Goal: Transaction & Acquisition: Obtain resource

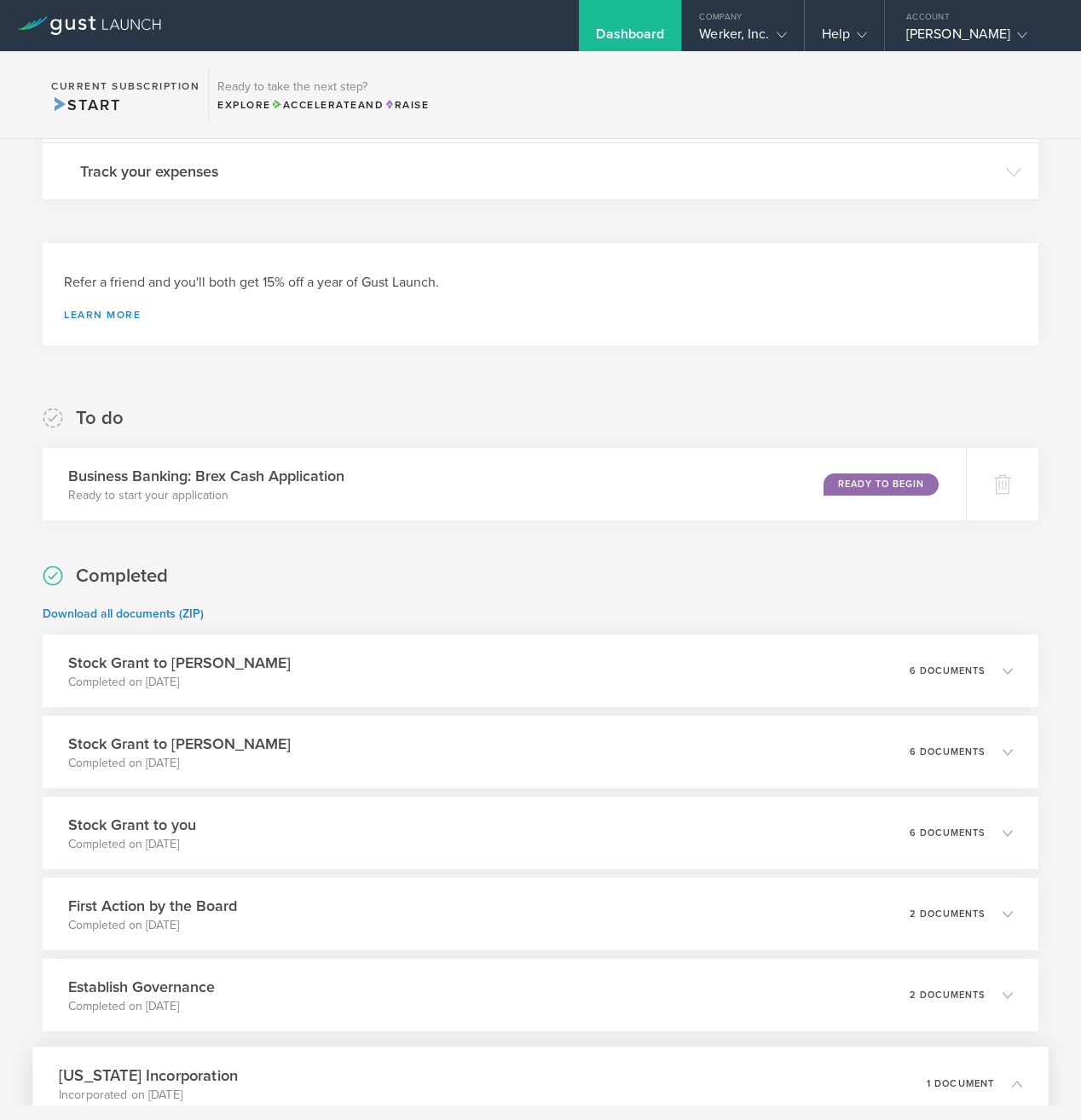
scroll to position [607, 0]
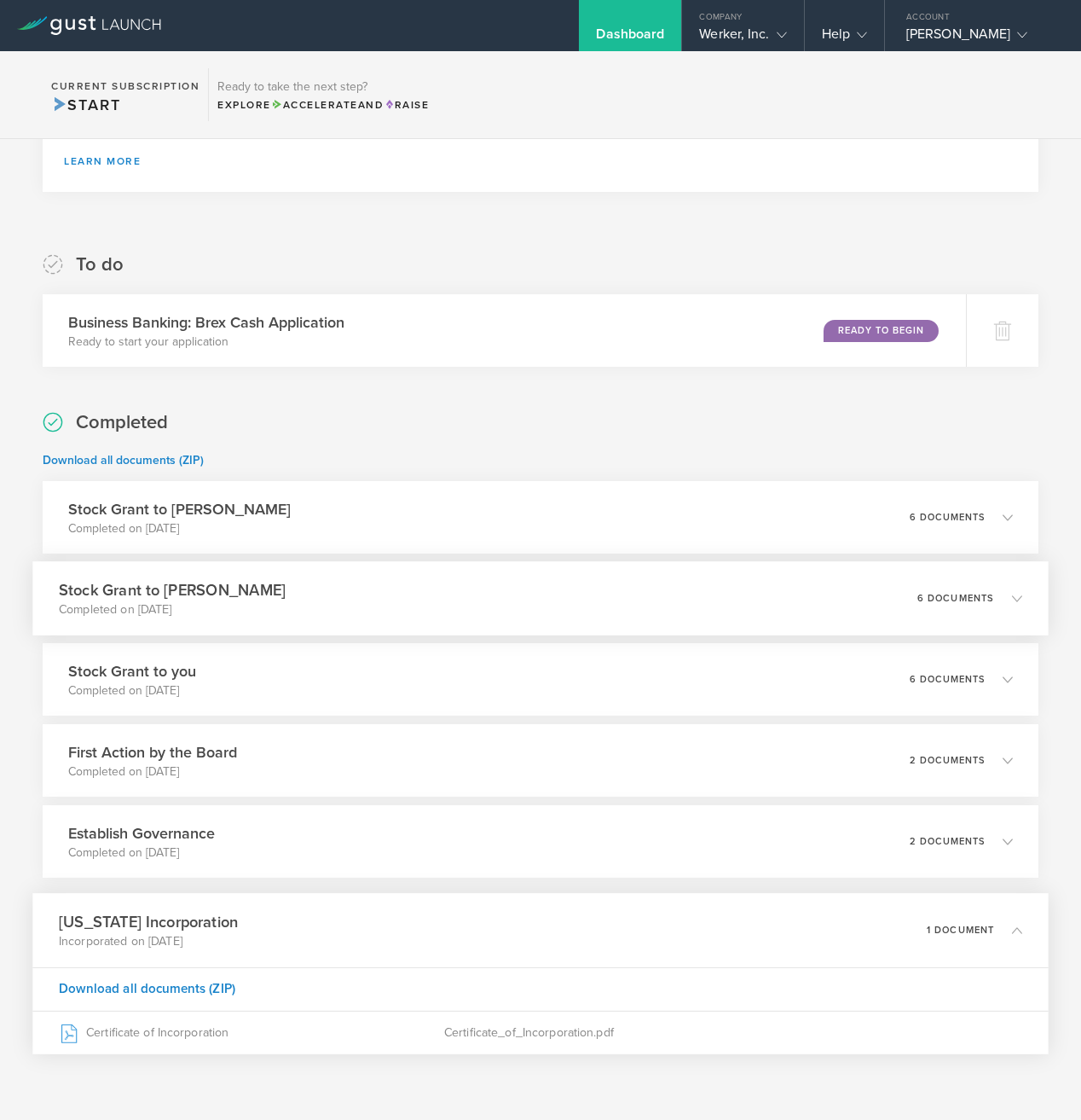
click at [602, 584] on div "Stock Grant to [PERSON_NAME] Completed on [DATE] 6 documents" at bounding box center [540, 598] width 1016 height 74
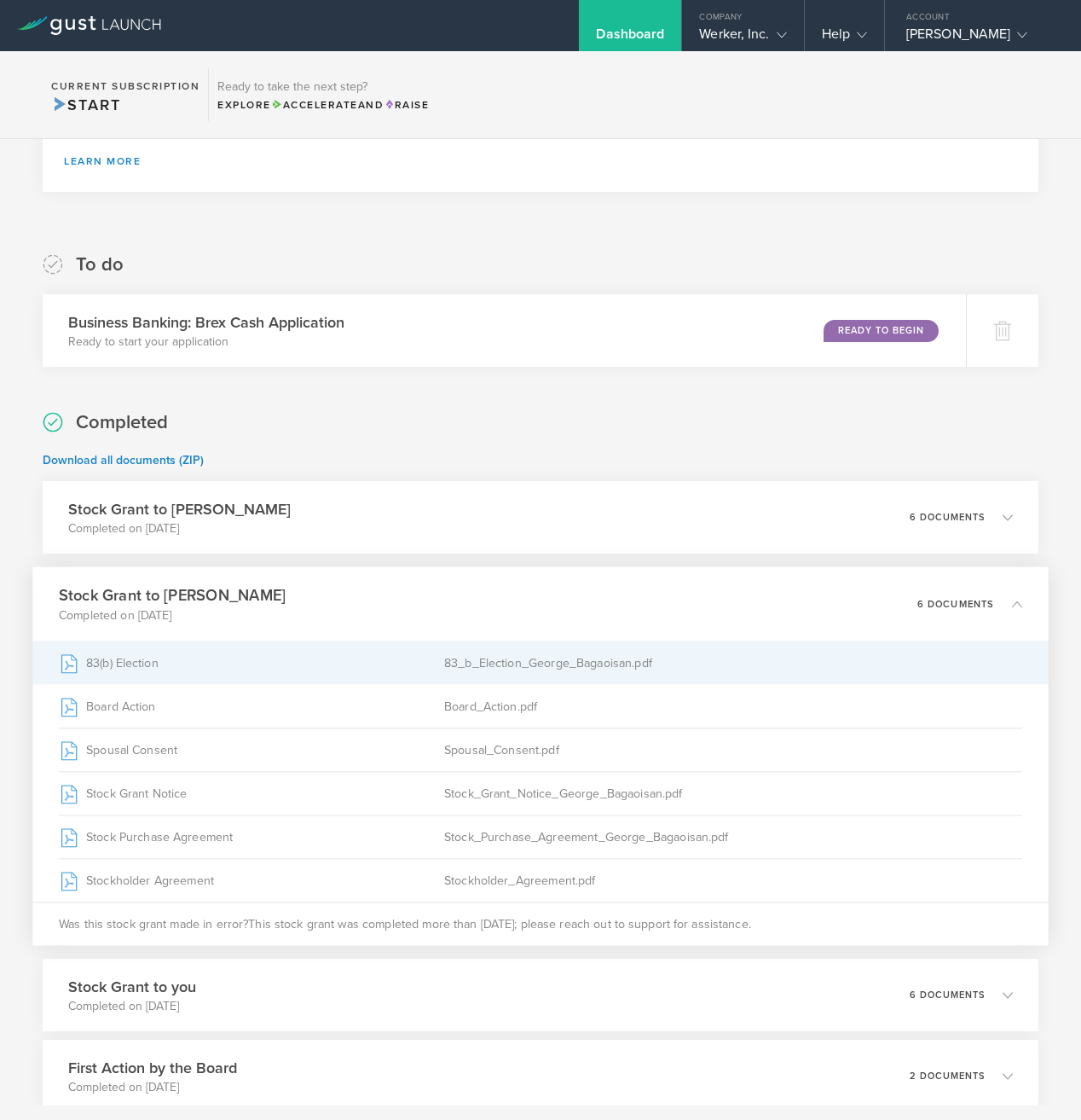
click at [299, 671] on div "83(b) Election" at bounding box center [251, 663] width 385 height 43
click at [392, 648] on div "83(b) Election" at bounding box center [251, 663] width 385 height 43
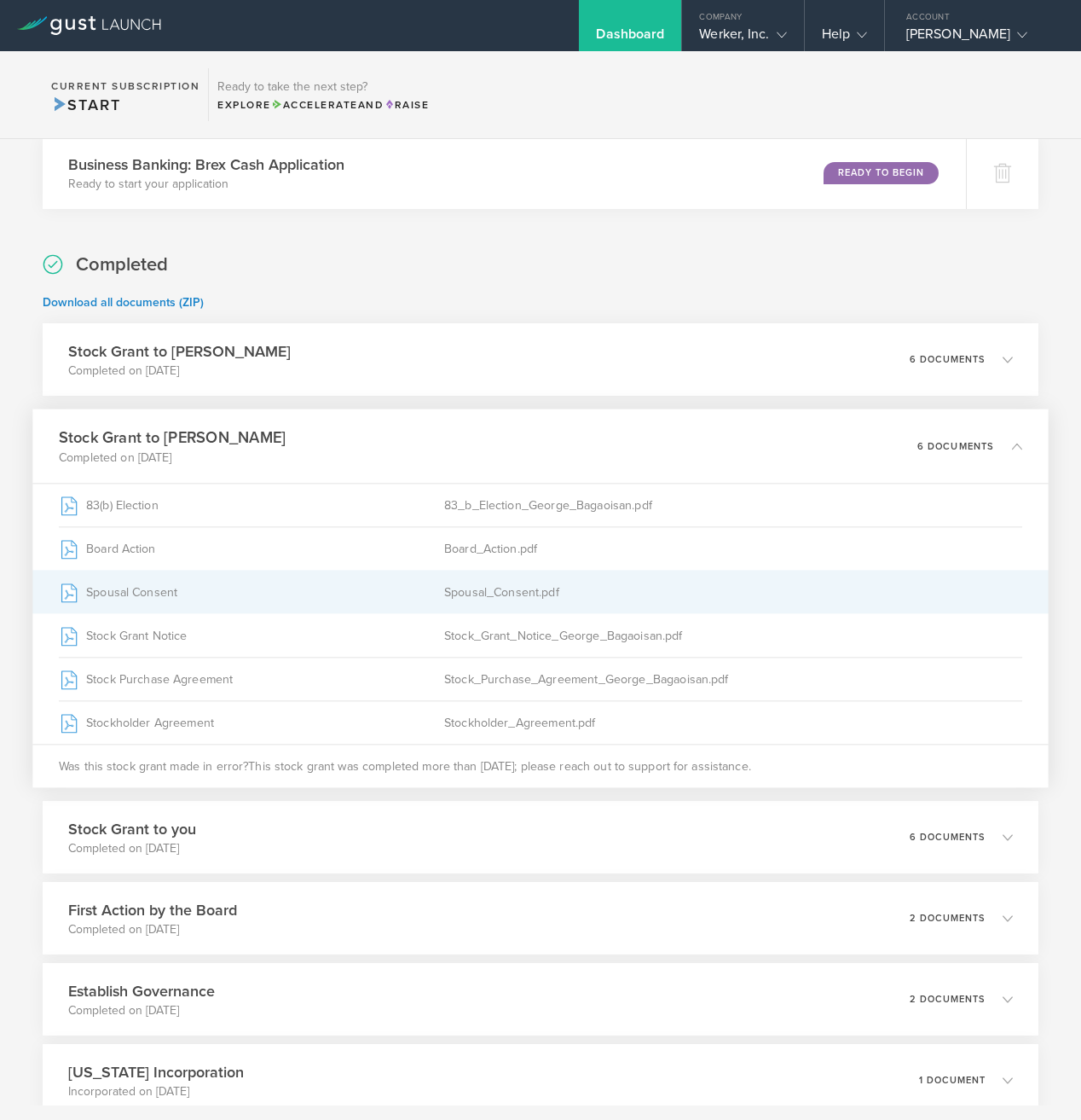
scroll to position [770, 0]
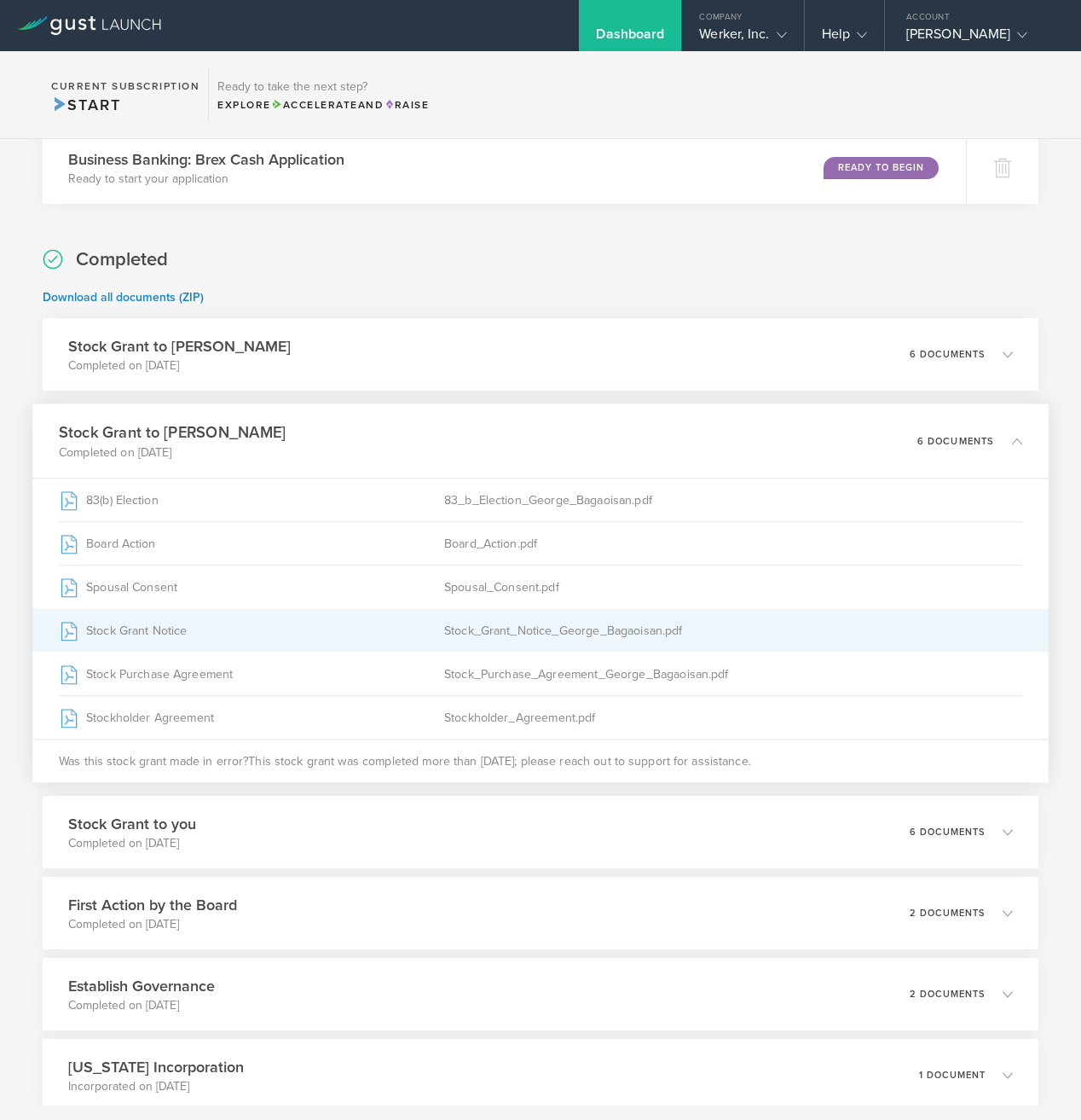
click at [377, 631] on div "Stock Grant Notice" at bounding box center [251, 631] width 385 height 43
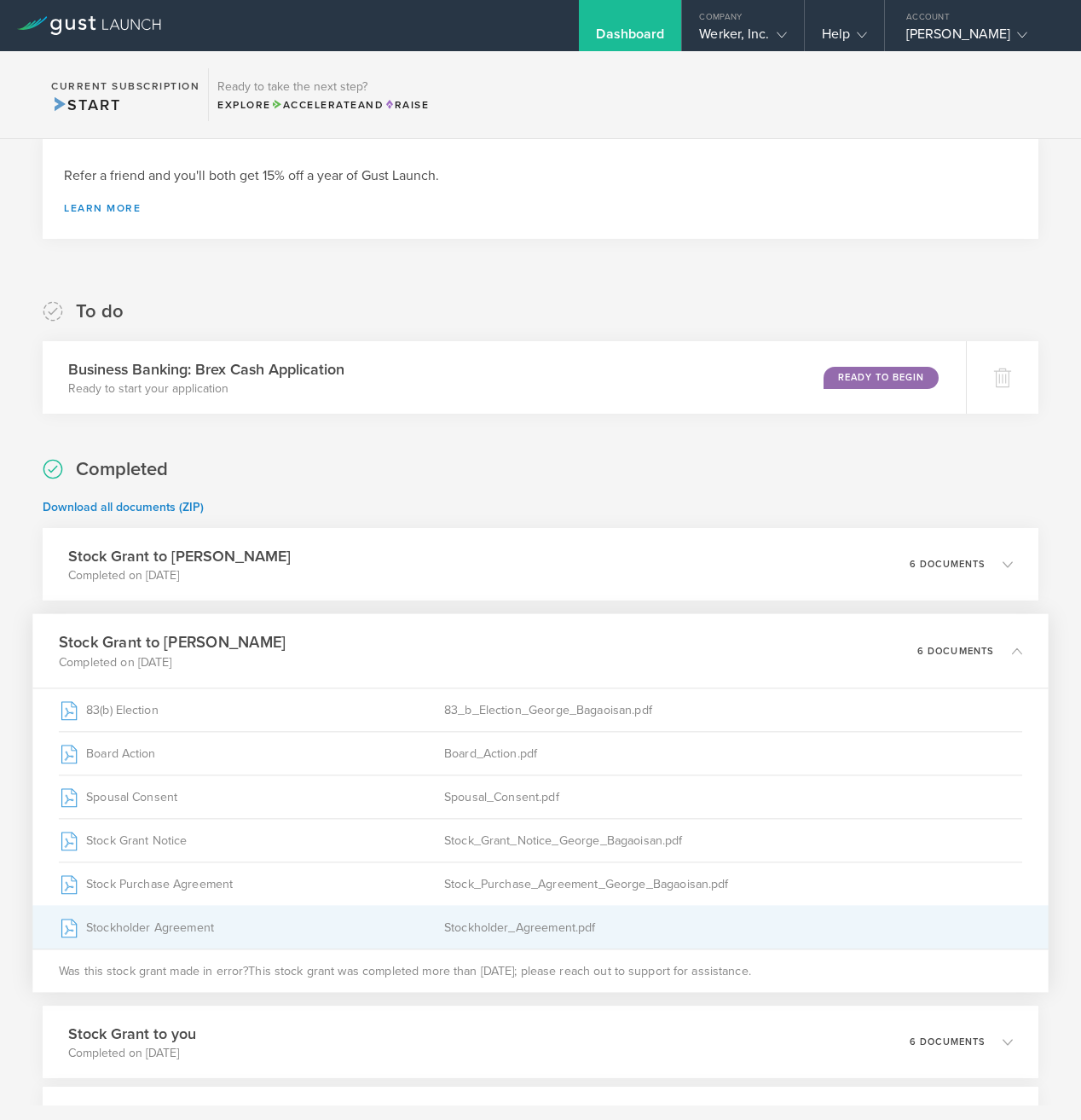
scroll to position [530, 0]
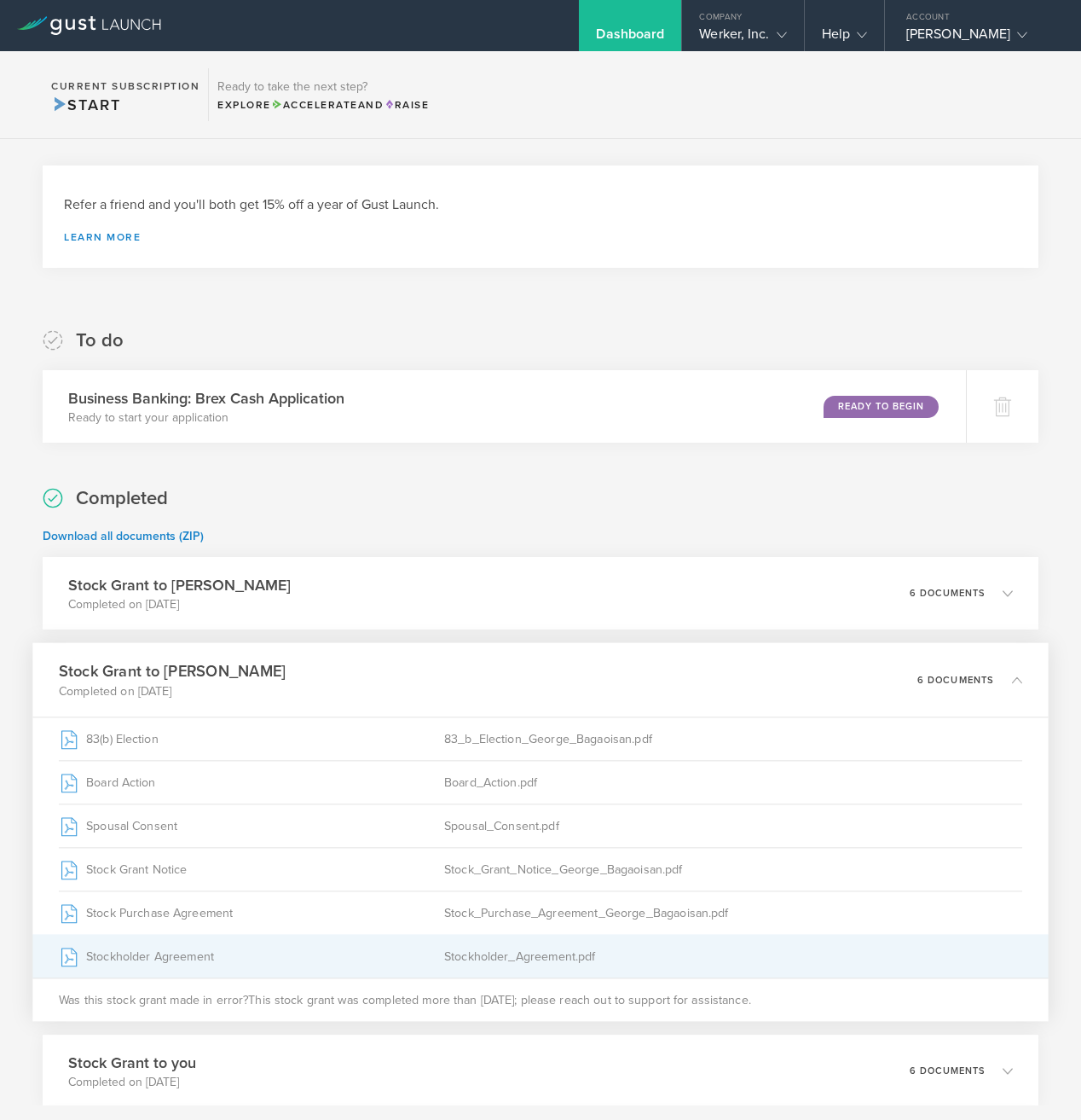
click at [406, 613] on div "Stock Grant to [PERSON_NAME] Completed on [DATE] 6 documents" at bounding box center [540, 593] width 996 height 72
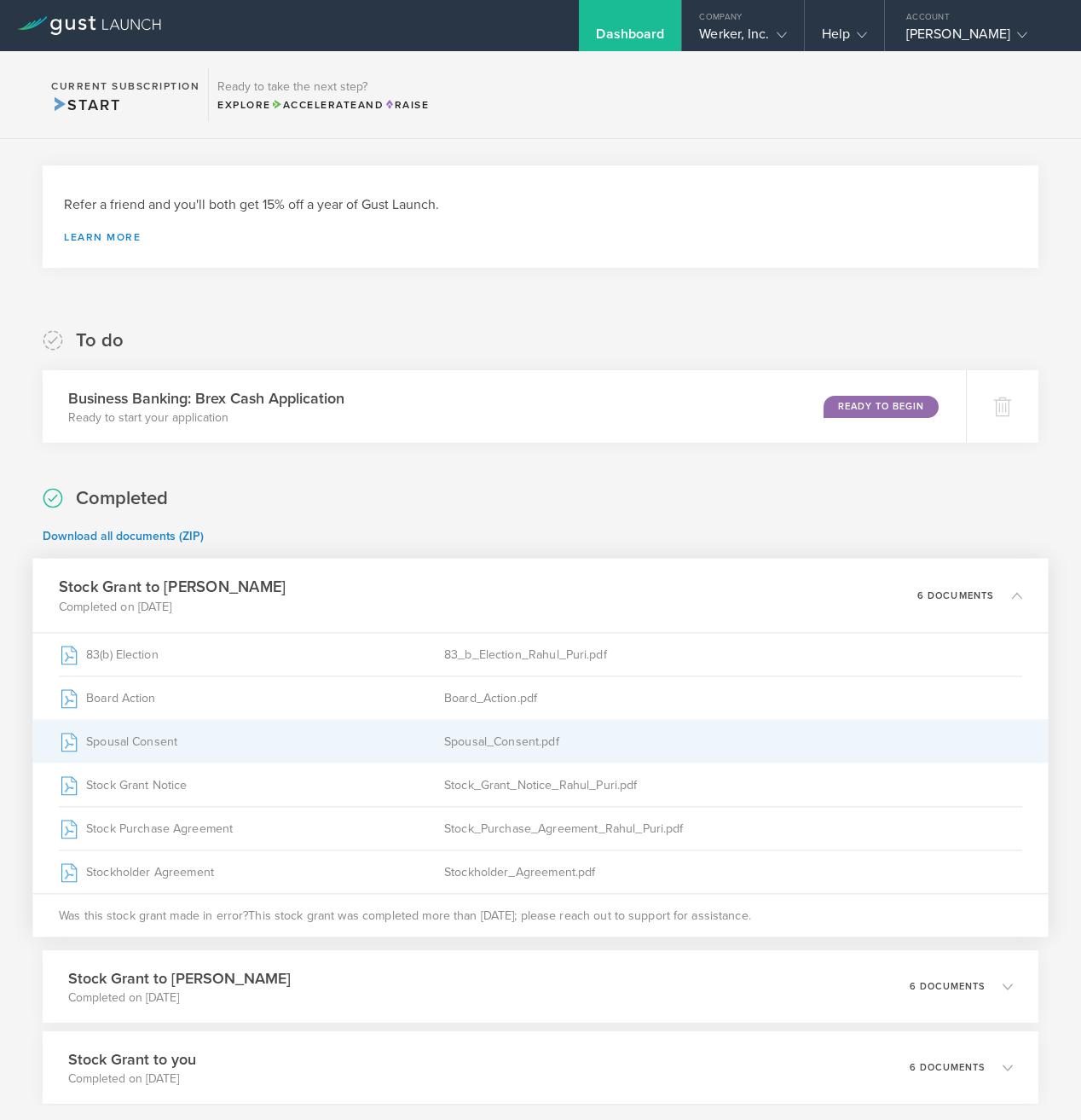
click at [408, 736] on div "Spousal Consent" at bounding box center [251, 742] width 385 height 43
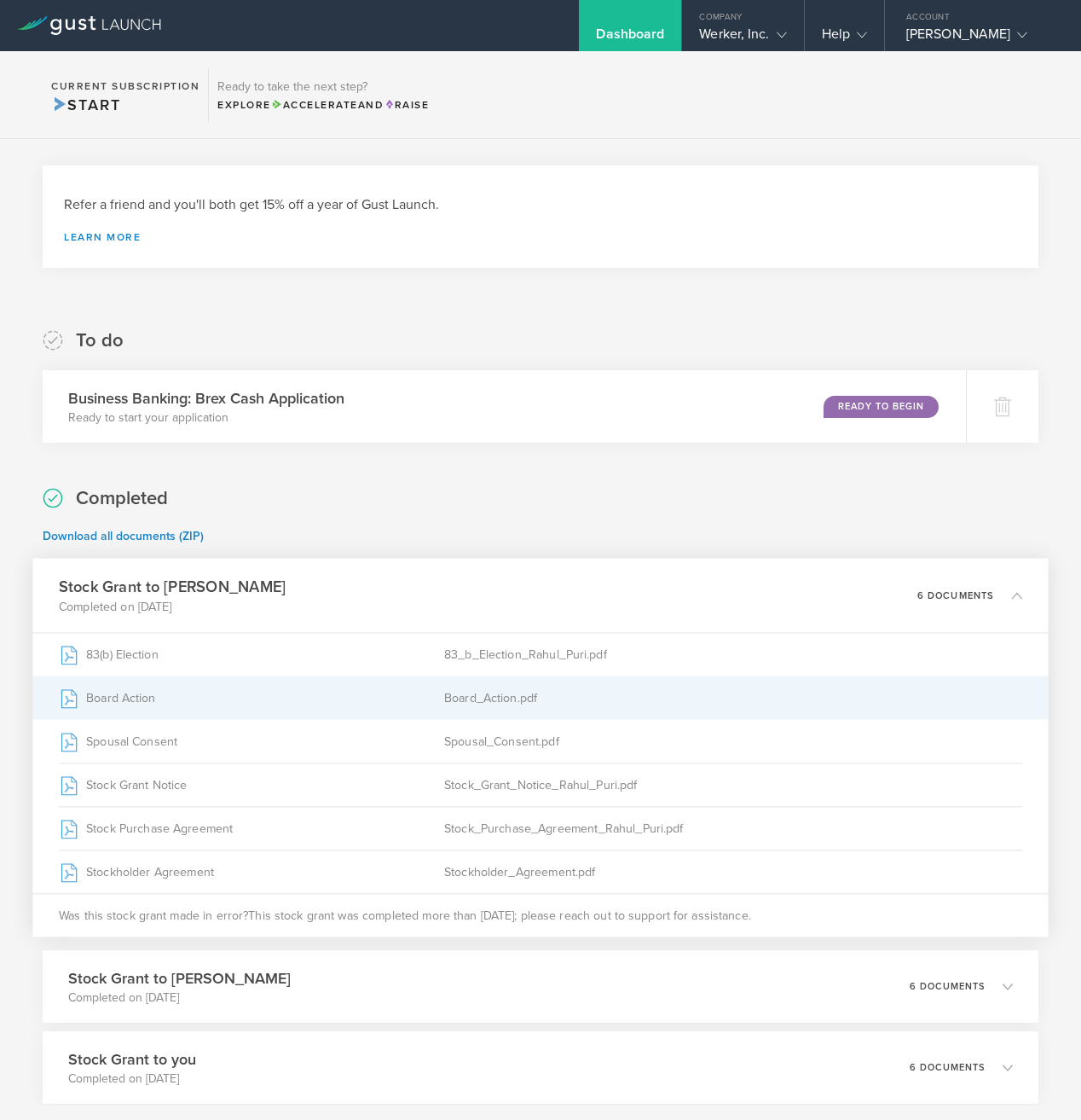
click at [384, 690] on div "Board Action" at bounding box center [251, 698] width 385 height 43
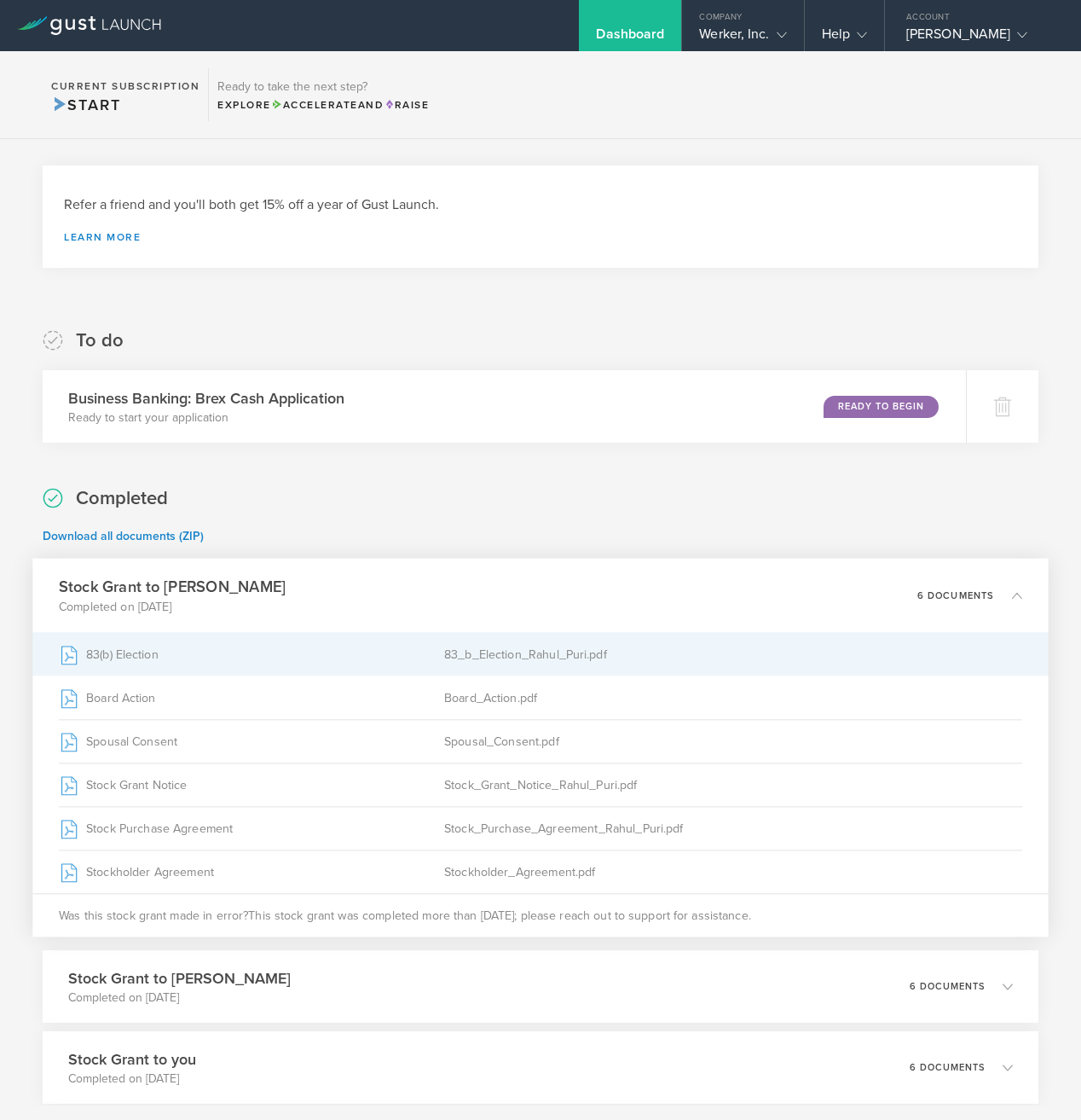
click at [468, 658] on div "83_b_Election_Rahul_Puri.pdf" at bounding box center [734, 655] width 578 height 43
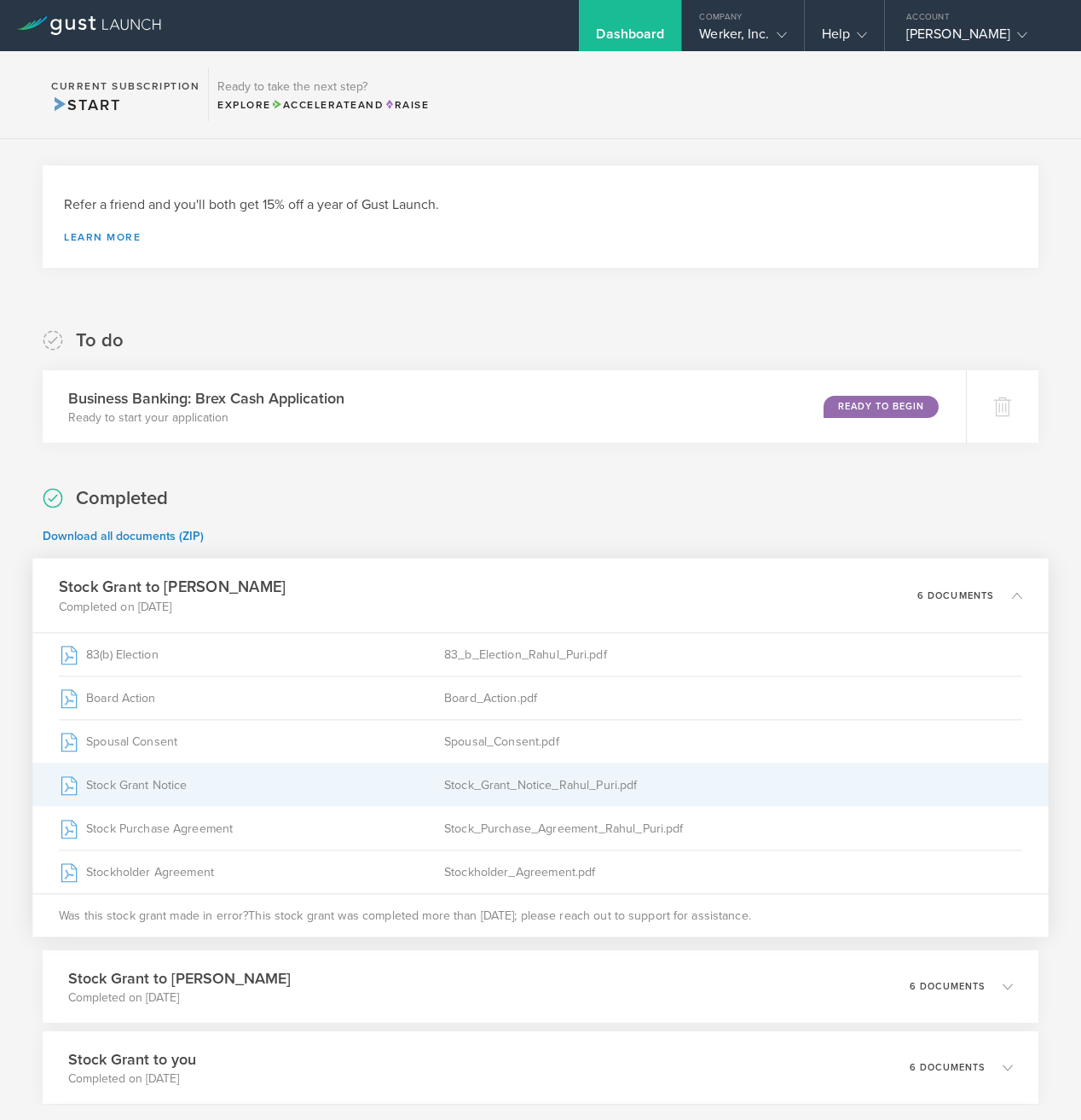
click at [391, 779] on div "Stock Grant Notice" at bounding box center [251, 785] width 385 height 43
